Goal: Task Accomplishment & Management: Manage account settings

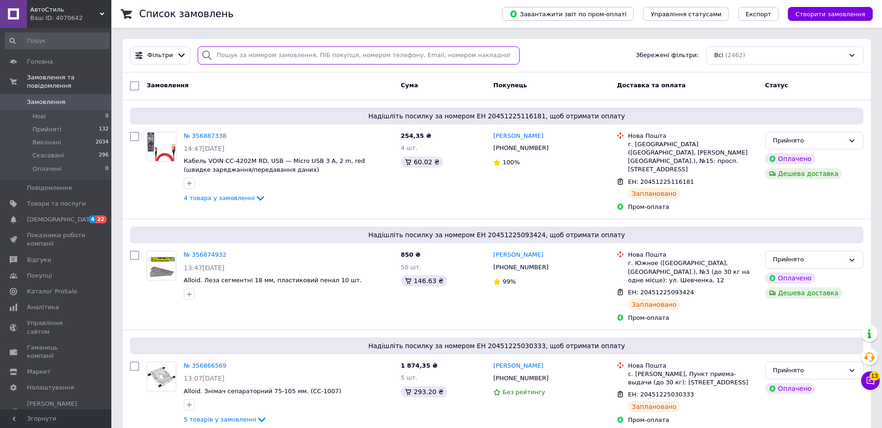
click at [239, 60] on input "search" at bounding box center [359, 55] width 322 height 18
paste input "356790428"
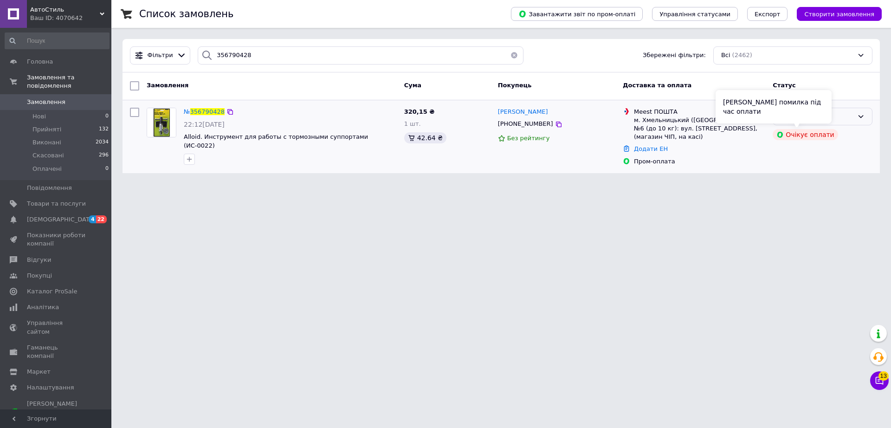
click at [806, 121] on div "[PERSON_NAME] помилка під час оплати" at bounding box center [773, 106] width 116 height 33
click at [842, 117] on div "Прийнято" at bounding box center [816, 117] width 73 height 10
click at [806, 154] on li "Скасовано" at bounding box center [822, 152] width 99 height 17
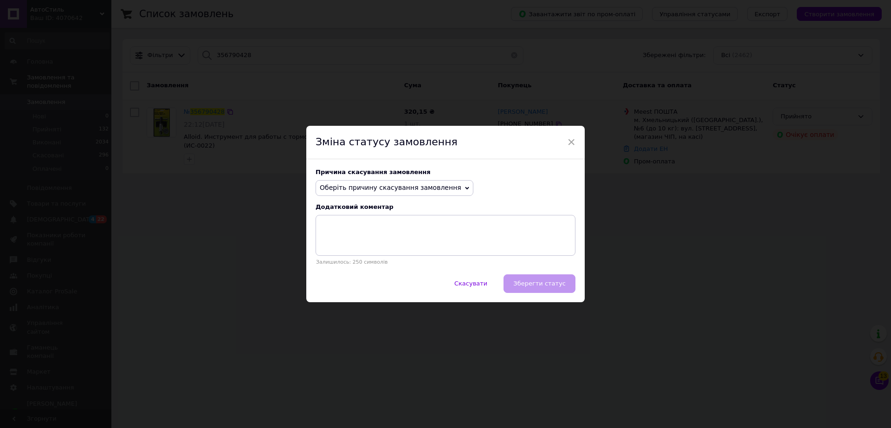
click at [381, 180] on span "Оберіть причину скасування замовлення" at bounding box center [395, 188] width 158 height 16
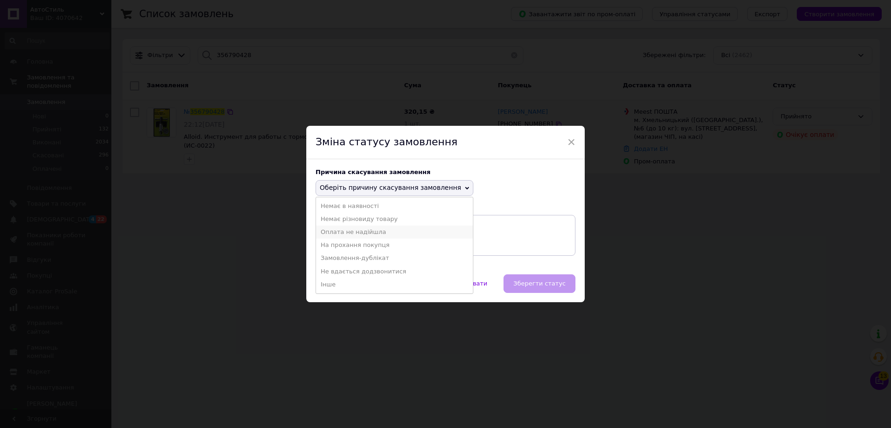
click at [386, 233] on li "Оплата не надійшла" at bounding box center [394, 232] width 157 height 13
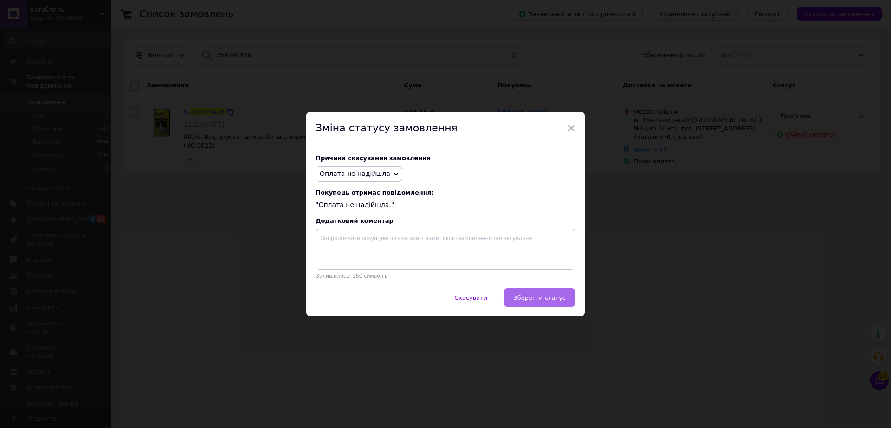
click at [519, 294] on button "Зберегти статус" at bounding box center [539, 297] width 72 height 19
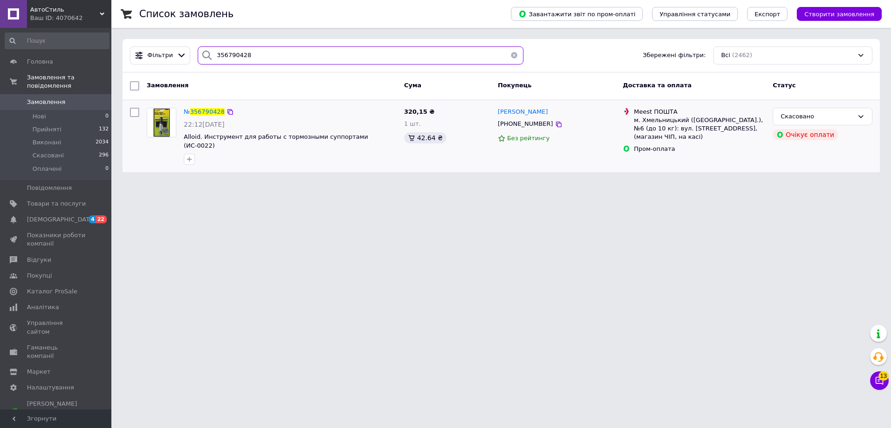
click at [247, 59] on input "356790428" at bounding box center [361, 55] width 326 height 18
paste input "850956"
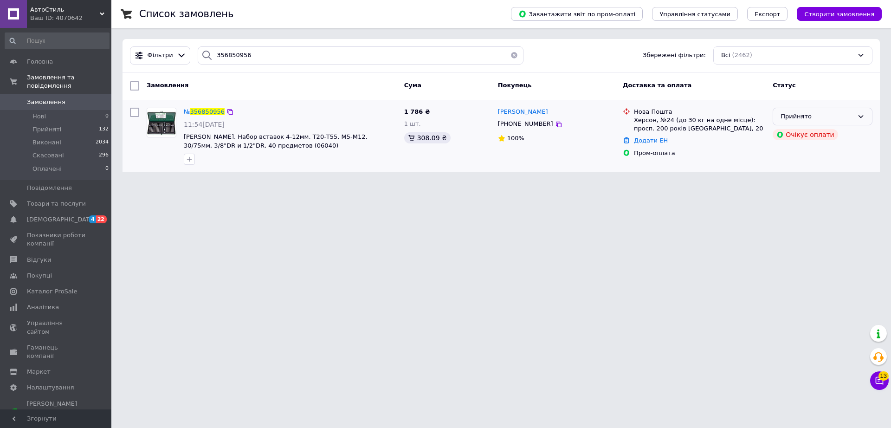
click at [800, 119] on div "Прийнято" at bounding box center [816, 117] width 73 height 10
click at [806, 152] on li "Скасовано" at bounding box center [822, 152] width 99 height 17
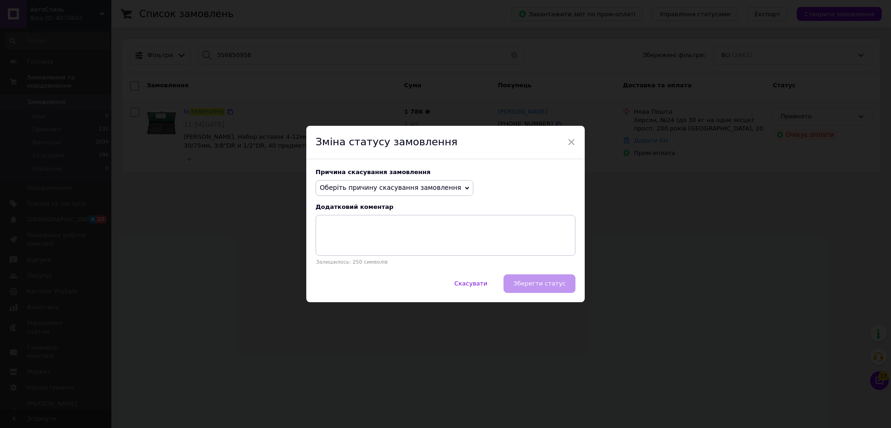
click at [371, 177] on div "Причина скасування замовлення Оберіть причину скасування замовлення Немає в ная…" at bounding box center [445, 216] width 278 height 115
click at [371, 187] on span "Оберіть причину скасування замовлення" at bounding box center [391, 187] width 142 height 7
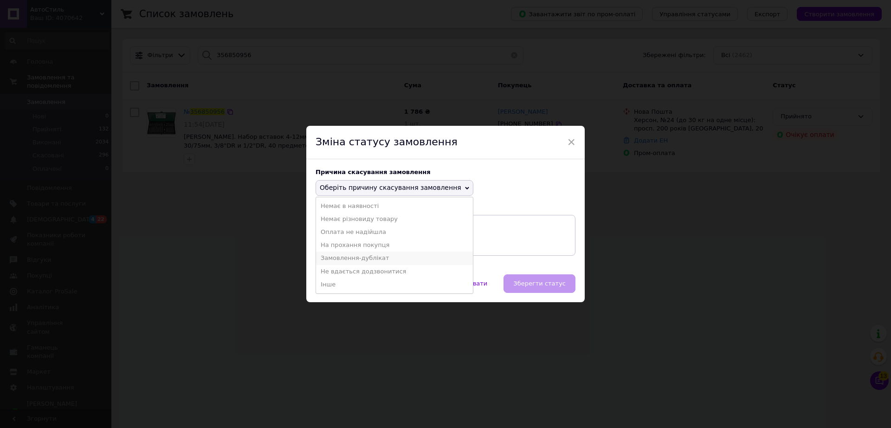
click at [384, 257] on li "Замовлення-дублікат" at bounding box center [394, 257] width 157 height 13
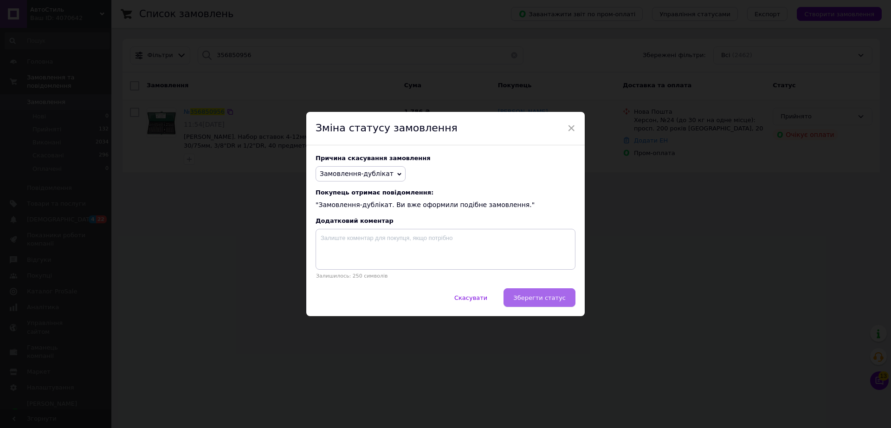
click at [546, 298] on span "Зберегти статус" at bounding box center [539, 297] width 52 height 7
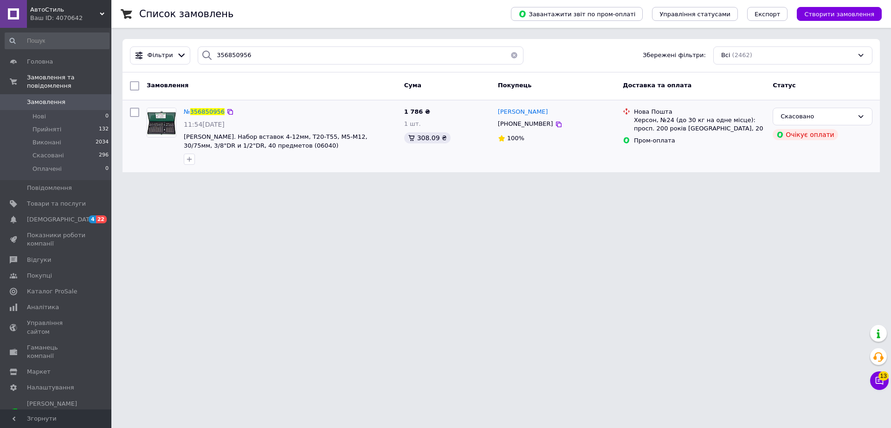
click at [240, 67] on div "Фільтри 356850956 Збережені фільтри: Всі (2462)" at bounding box center [500, 55] width 757 height 33
click at [250, 57] on input "356850956" at bounding box center [361, 55] width 326 height 18
paste input "06660"
type input "356806660"
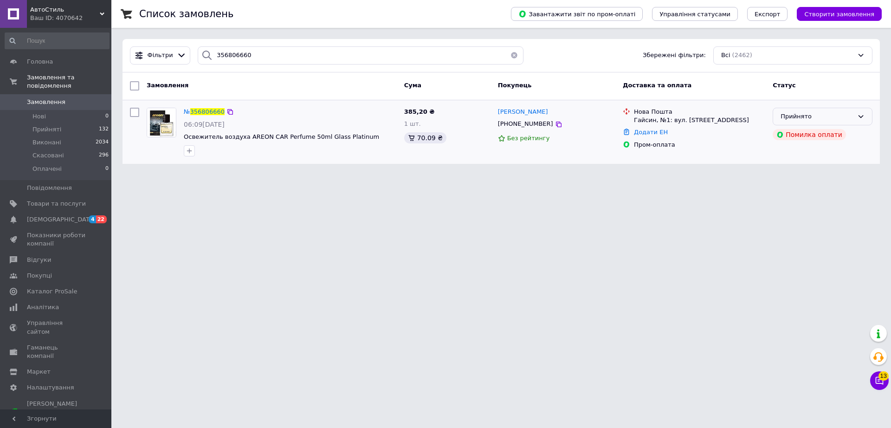
click at [833, 113] on div "Прийнято" at bounding box center [816, 117] width 73 height 10
click at [807, 154] on li "Скасовано" at bounding box center [822, 152] width 99 height 17
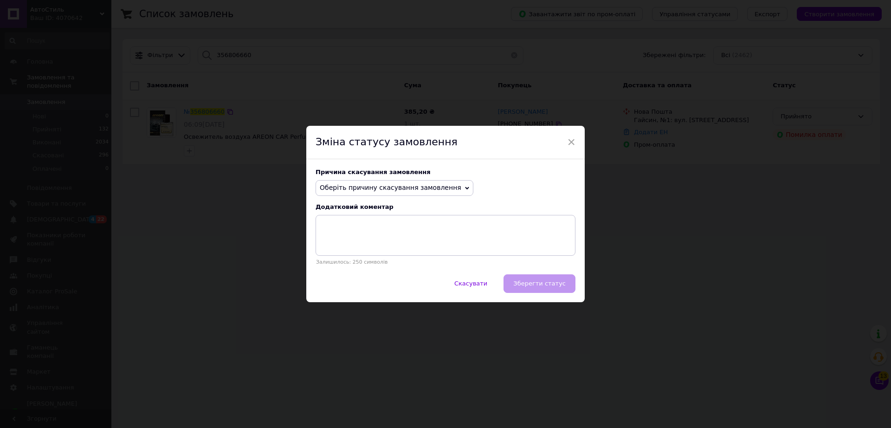
click at [375, 188] on span "Оберіть причину скасування замовлення" at bounding box center [391, 187] width 142 height 7
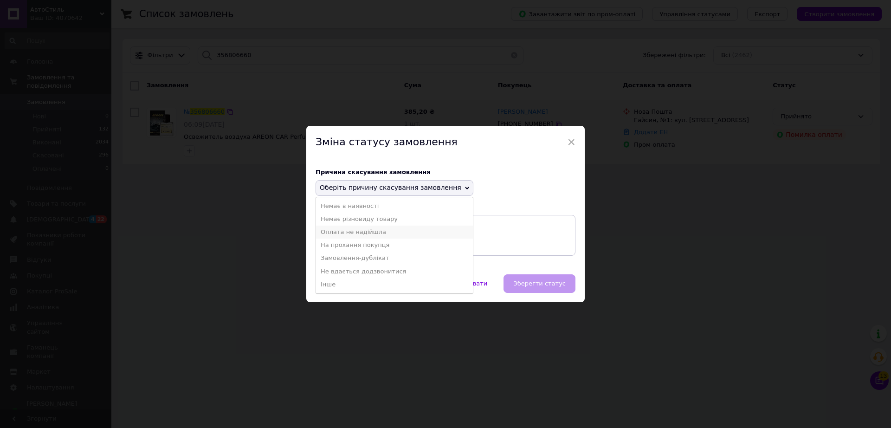
click at [380, 236] on li "Оплата не надійшла" at bounding box center [394, 232] width 157 height 13
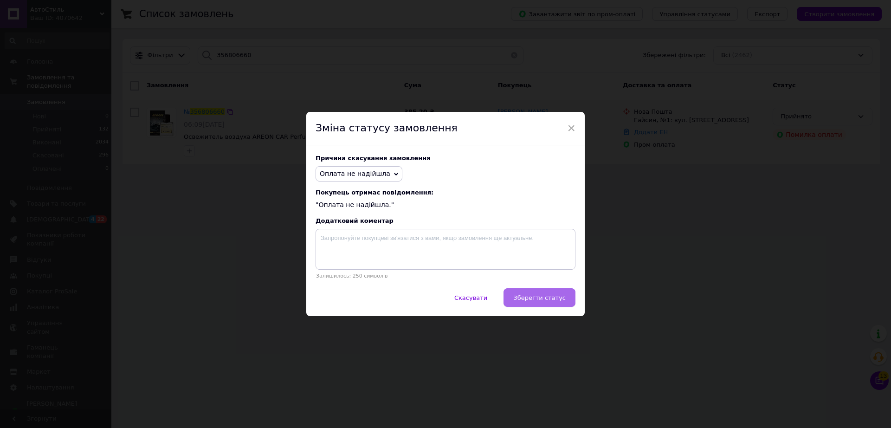
click at [542, 293] on button "Зберегти статус" at bounding box center [539, 297] width 72 height 19
